Goal: Find specific page/section: Find specific page/section

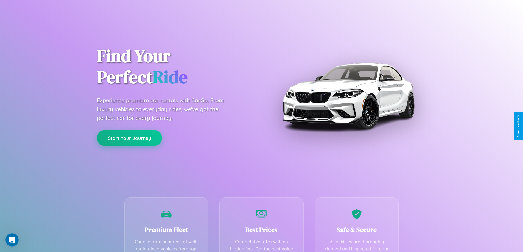
click at [129, 138] on button "Start Your Journey" at bounding box center [129, 138] width 65 height 16
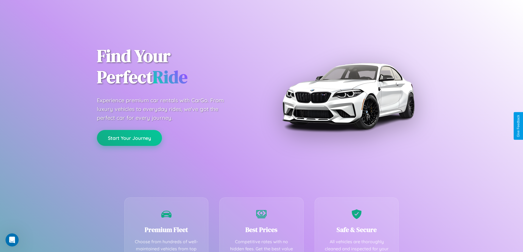
click at [129, 138] on button "Start Your Journey" at bounding box center [129, 138] width 65 height 16
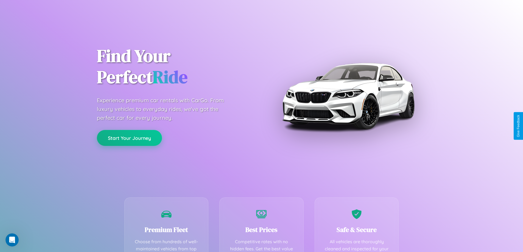
click at [129, 138] on button "Start Your Journey" at bounding box center [129, 138] width 65 height 16
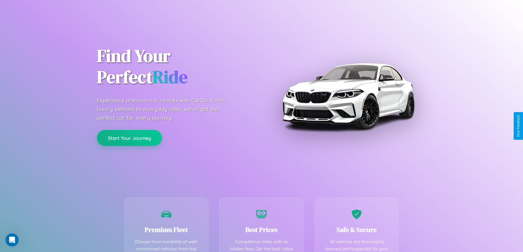
click at [129, 138] on button "Start Your Journey" at bounding box center [129, 138] width 65 height 16
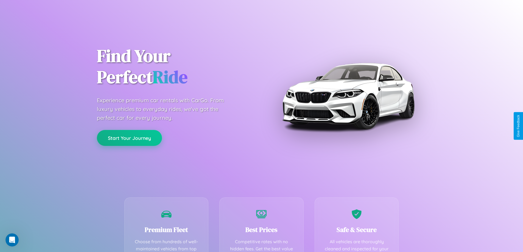
click at [129, 138] on button "Start Your Journey" at bounding box center [129, 138] width 65 height 16
